Goal: Leave review/rating

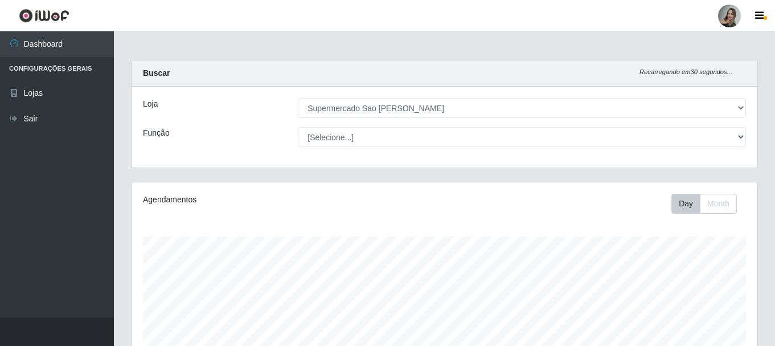
select select "383"
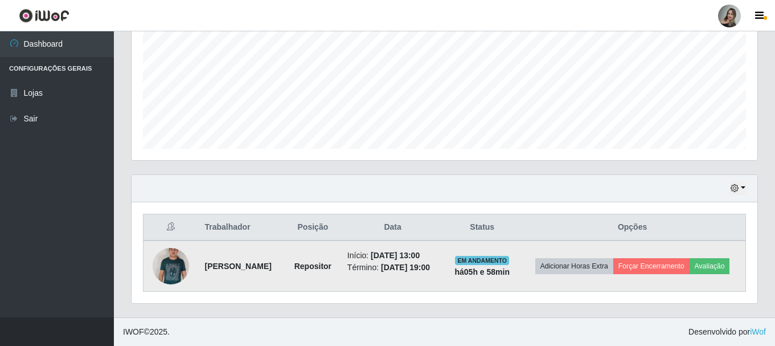
scroll to position [236, 626]
click at [726, 262] on button "Avaliação" at bounding box center [710, 266] width 40 height 16
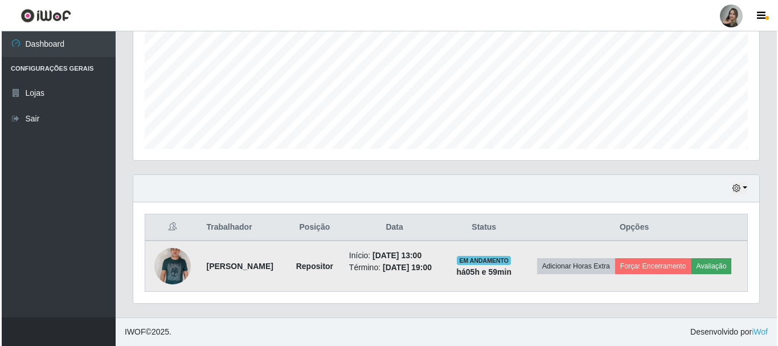
scroll to position [236, 620]
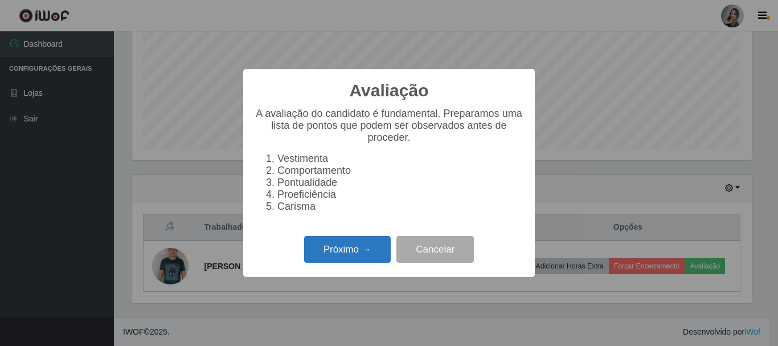
click at [352, 256] on button "Próximo →" at bounding box center [347, 249] width 87 height 27
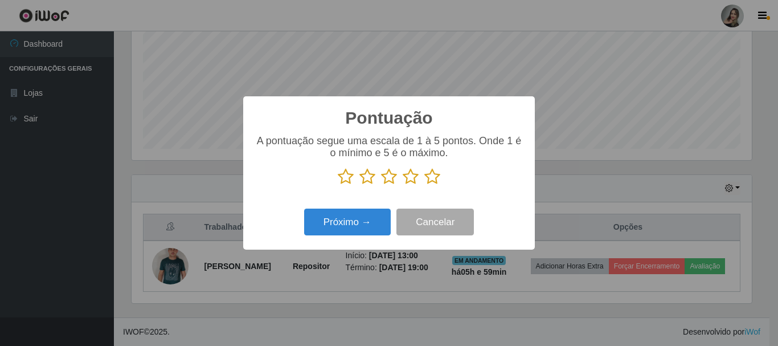
click at [438, 178] on icon at bounding box center [432, 176] width 16 height 17
click at [424, 185] on input "radio" at bounding box center [424, 185] width 0 height 0
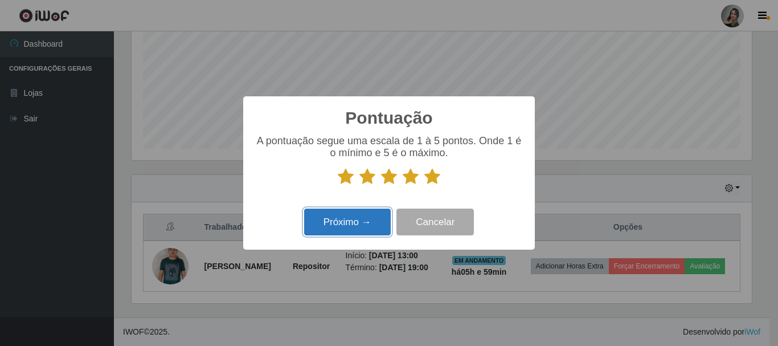
click at [358, 229] on button "Próximo →" at bounding box center [347, 222] width 87 height 27
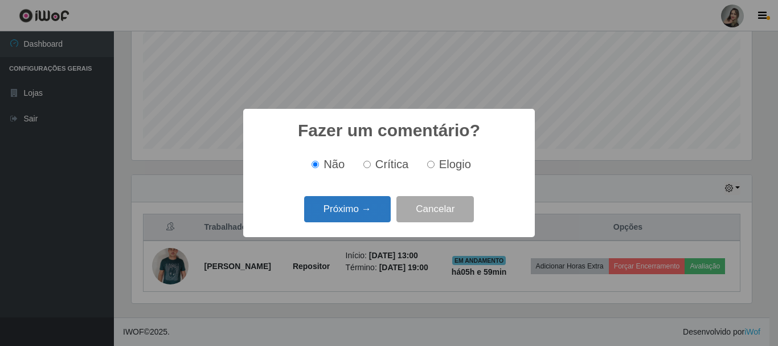
click at [359, 219] on button "Próximo →" at bounding box center [347, 209] width 87 height 27
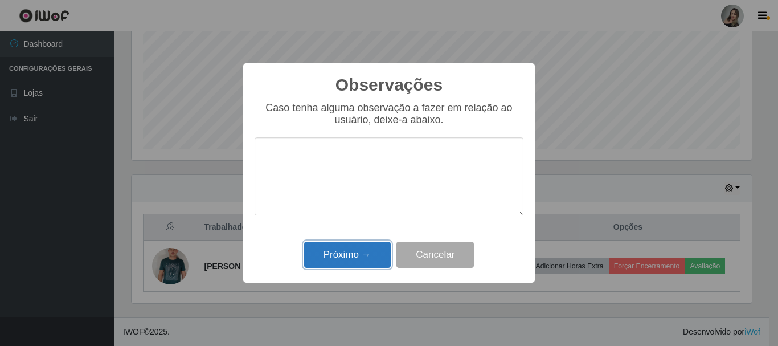
click at [353, 252] on button "Próximo →" at bounding box center [347, 255] width 87 height 27
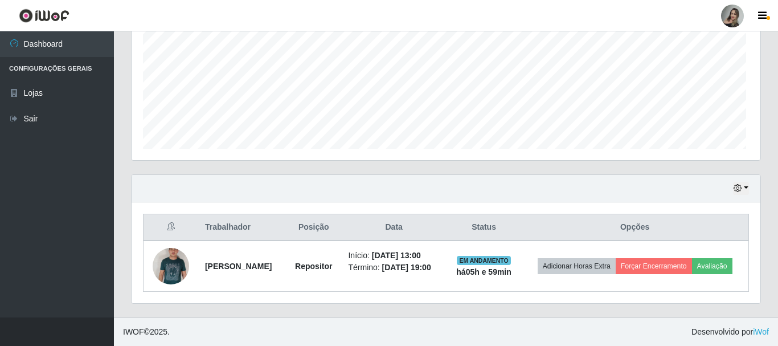
scroll to position [236, 626]
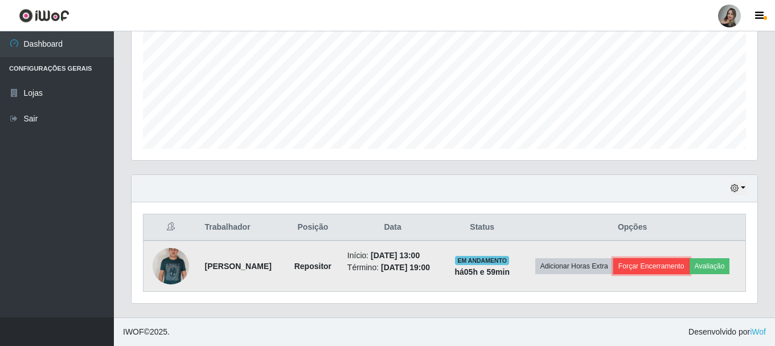
click at [652, 265] on button "Forçar Encerramento" at bounding box center [652, 266] width 76 height 16
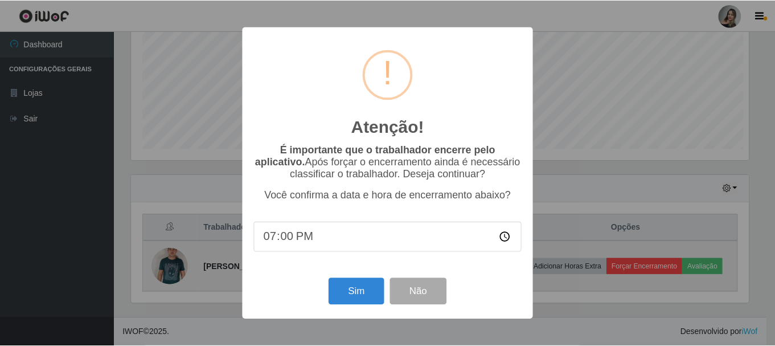
scroll to position [236, 620]
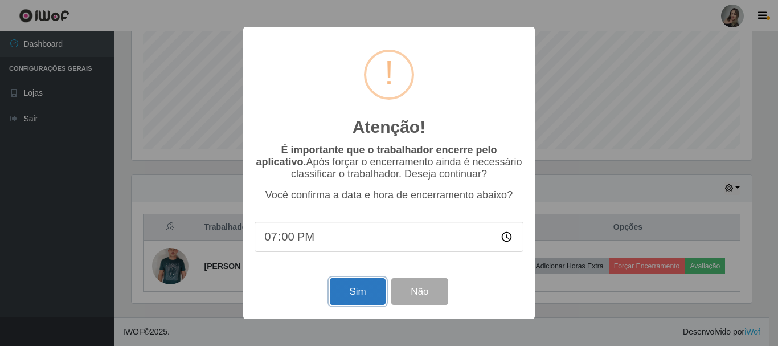
click at [366, 297] on button "Sim" at bounding box center [357, 291] width 55 height 27
